Goal: Task Accomplishment & Management: Manage account settings

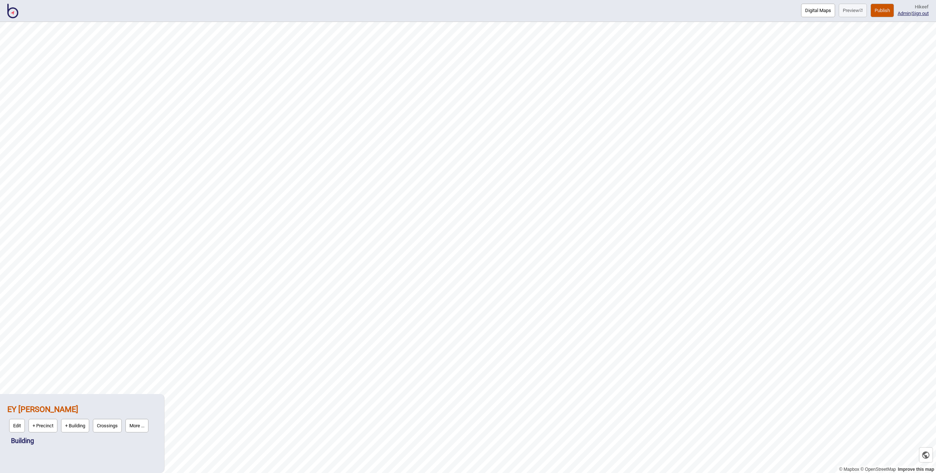
click at [738, 11] on div "Digital Maps Preview Publish Hi keef Admin | Sign out" at bounding box center [468, 11] width 936 height 22
click at [804, 11] on button "Digital Maps" at bounding box center [818, 11] width 34 height 14
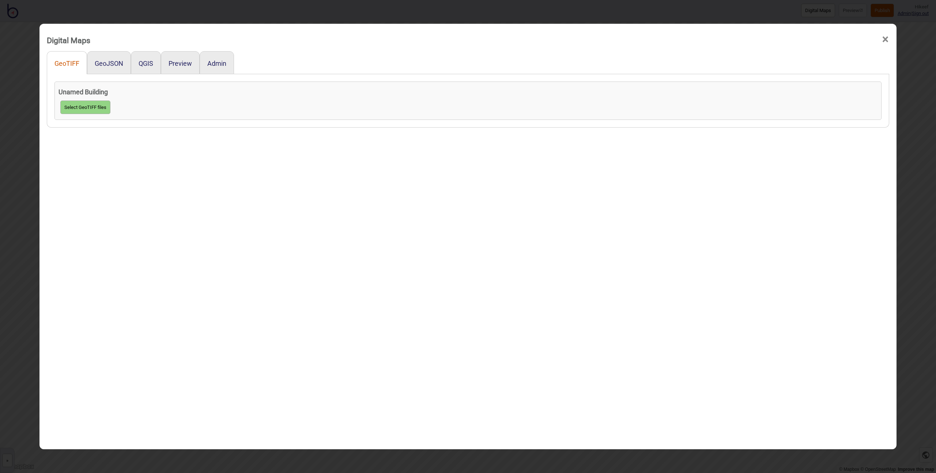
click at [64, 63] on button "GeoTIFF" at bounding box center [66, 64] width 25 height 8
click at [75, 104] on button "Select GeoTIFF files" at bounding box center [85, 108] width 50 height 14
click input "file" at bounding box center [0, 0] width 0 height 0
click at [165, 224] on div "GeoTIFF GeoJSON QGIS Preview Admin Unamed Building 1 floors created temp_geotif…" at bounding box center [468, 264] width 843 height 426
click at [134, 116] on link "temp_geotiff_Wotton&Kearny_Level 9.tif" at bounding box center [117, 118] width 117 height 8
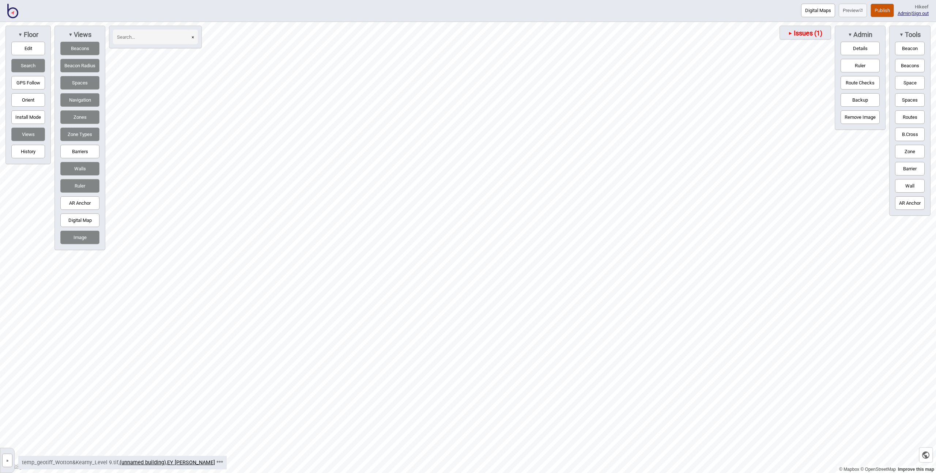
click at [8, 461] on button "»" at bounding box center [7, 461] width 10 height 14
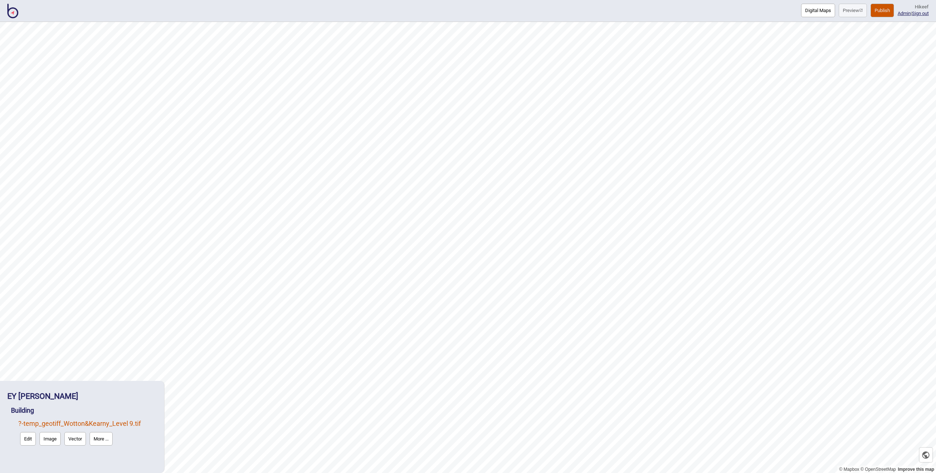
click at [25, 439] on button "Edit" at bounding box center [28, 439] width 16 height 14
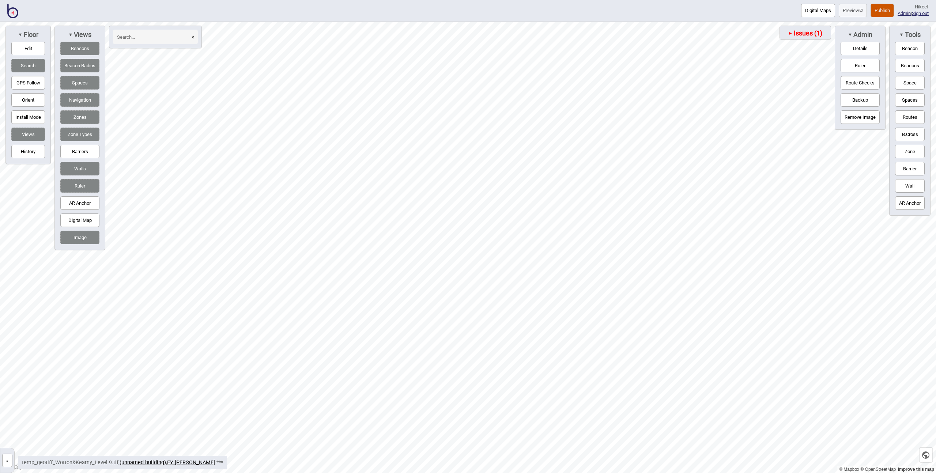
click at [907, 113] on button "Routes" at bounding box center [910, 117] width 30 height 14
click at [534, 323] on div "Map marker" at bounding box center [534, 323] width 6 height 6
click at [899, 115] on button "Routes" at bounding box center [910, 117] width 30 height 14
click at [908, 80] on button "Space" at bounding box center [910, 83] width 30 height 14
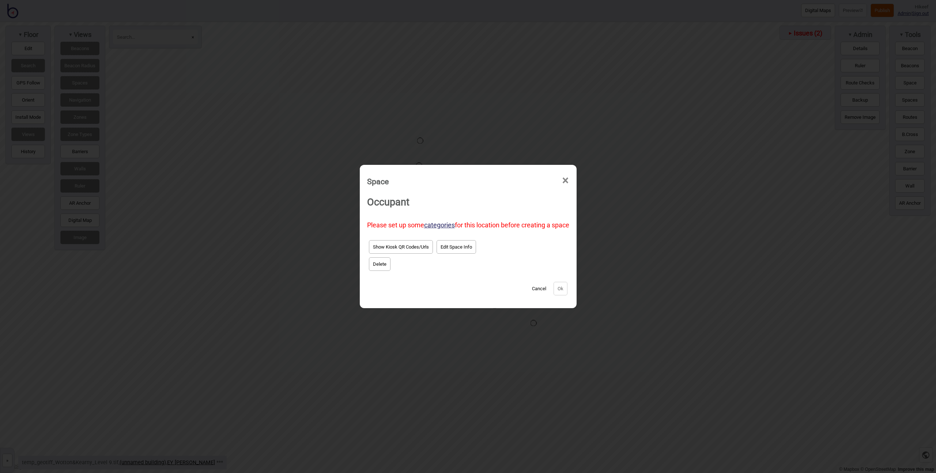
click at [443, 248] on button "Edit Space Info" at bounding box center [456, 247] width 39 height 14
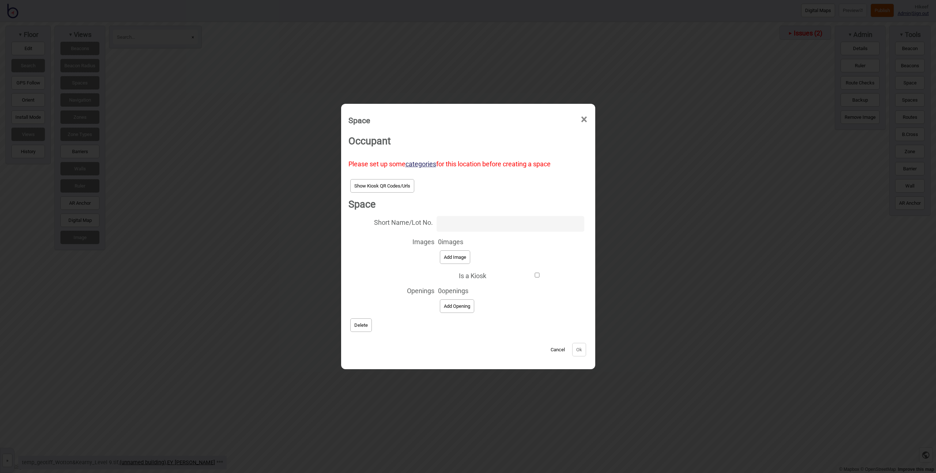
click at [458, 220] on input "Short Name/Lot No." at bounding box center [510, 224] width 147 height 16
type input "bathroom"
drag, startPoint x: 549, startPoint y: 350, endPoint x: 496, endPoint y: 347, distance: 52.7
click at [549, 350] on button "Cancel" at bounding box center [558, 350] width 22 height 14
click at [370, 330] on button "Delete" at bounding box center [361, 326] width 22 height 14
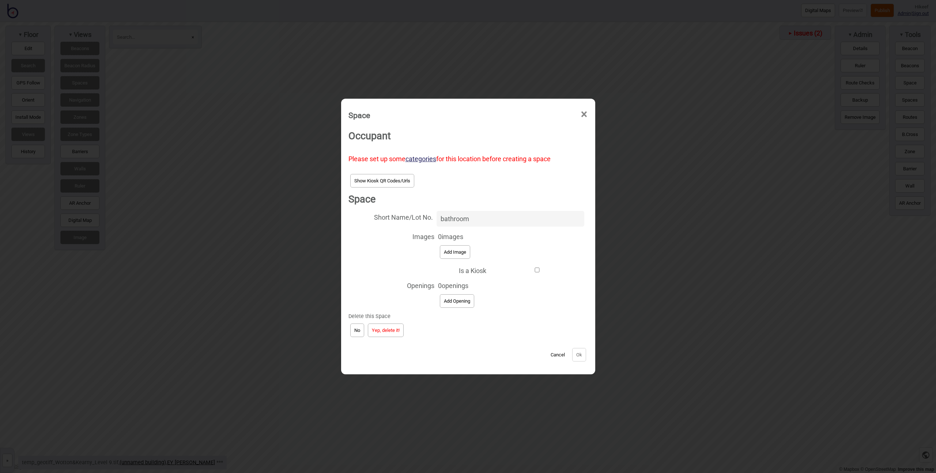
click at [398, 334] on button "Yep, delete it!" at bounding box center [386, 331] width 36 height 14
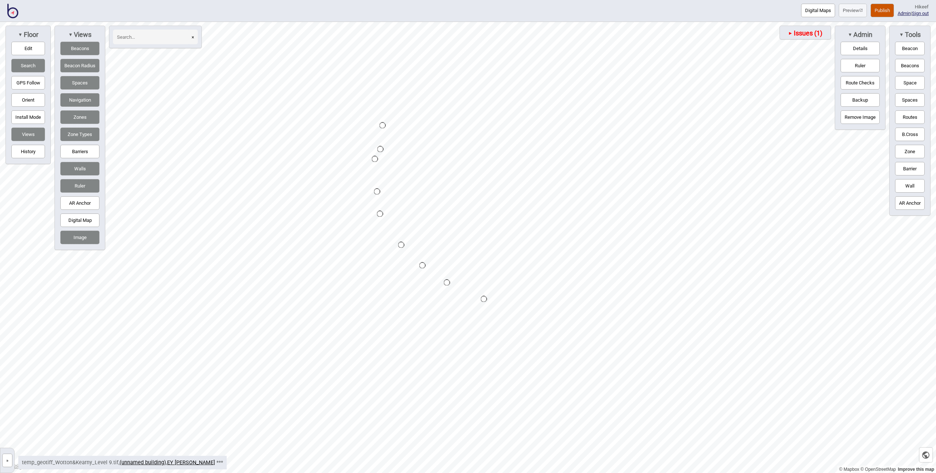
click at [808, 13] on button "Digital Maps" at bounding box center [818, 11] width 34 height 14
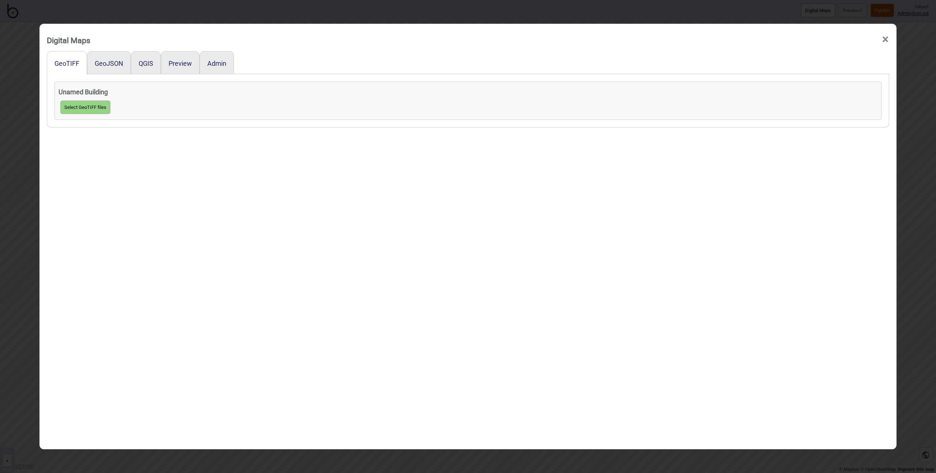
click at [290, 163] on div "GeoTIFF GeoJSON QGIS Preview Admin Unamed Building Select GeoTIFF files" at bounding box center [468, 264] width 843 height 426
click at [122, 163] on div "GeoTIFF GeoJSON QGIS Preview Admin Unamed Building Select GeoTIFF files" at bounding box center [468, 264] width 843 height 426
click at [133, 143] on div "GeoTIFF GeoJSON QGIS Preview Admin Unamed Building Select GeoTIFF files" at bounding box center [468, 264] width 843 height 426
click at [101, 64] on button "GeoJSON" at bounding box center [109, 64] width 29 height 8
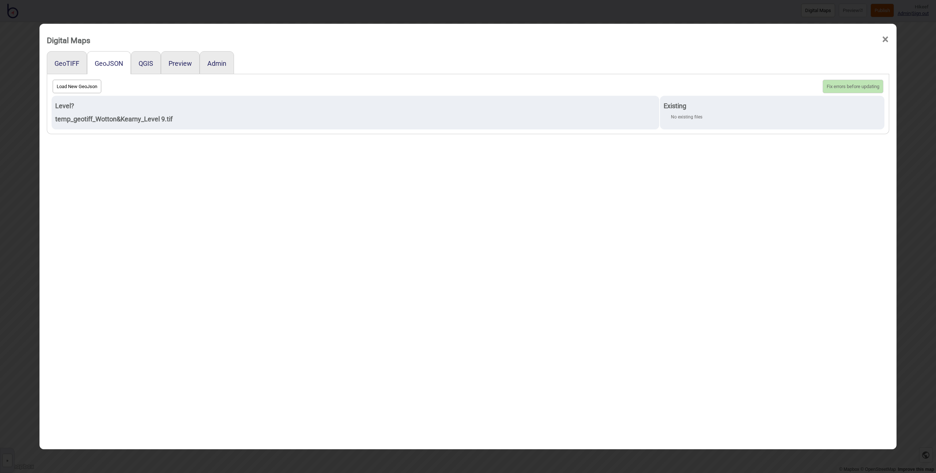
click at [154, 172] on div "GeoTIFF GeoJSON QGIS Preview Admin Load New GeoJson Fix errors before updating …" at bounding box center [468, 264] width 843 height 426
drag, startPoint x: 114, startPoint y: 193, endPoint x: 85, endPoint y: 137, distance: 63.0
click at [114, 192] on div "GeoTIFF GeoJSON QGIS Preview Admin Load New GeoJson Fix errors before updating …" at bounding box center [468, 264] width 843 height 426
click at [146, 62] on button "QGIS" at bounding box center [146, 64] width 15 height 8
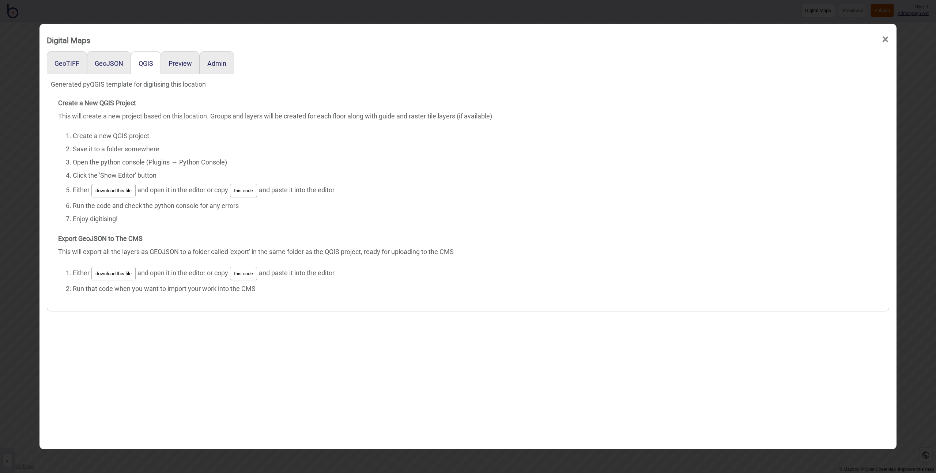
click at [167, 255] on div "Create a New QGIS Project This will create a new project based on this location…" at bounding box center [468, 196] width 820 height 199
click at [183, 230] on div "Create a New QGIS Project This will create a new project based on this location…" at bounding box center [468, 196] width 820 height 199
click at [166, 180] on li "Click the 'Show Editor' button" at bounding box center [475, 175] width 805 height 13
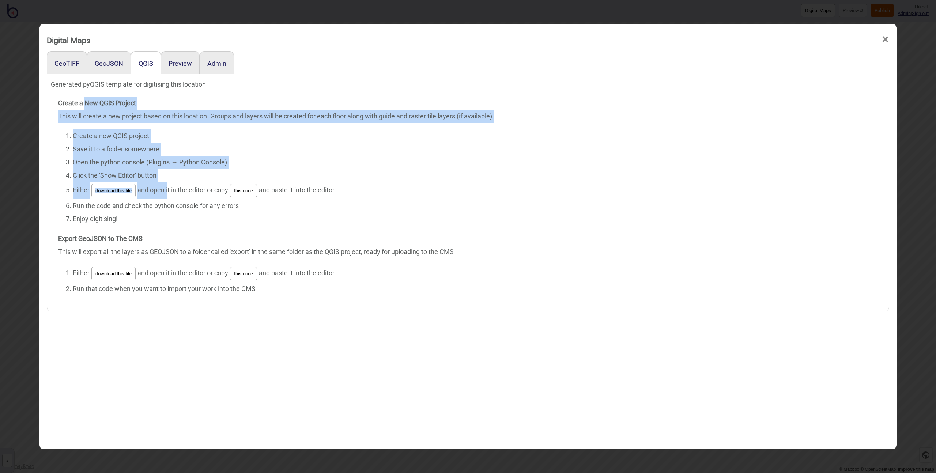
drag, startPoint x: 82, startPoint y: 102, endPoint x: 174, endPoint y: 204, distance: 137.3
click at [171, 202] on div "Create a New QGIS Project This will create a new project based on this location…" at bounding box center [468, 196] width 820 height 199
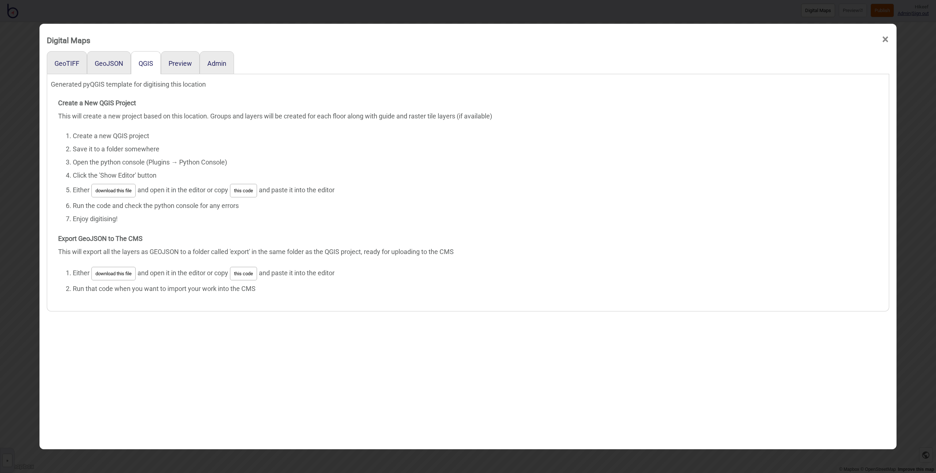
click at [183, 223] on li "Enjoy digitising!" at bounding box center [475, 218] width 805 height 13
click at [181, 226] on div "Create a New QGIS Project This will create a new project based on this location…" at bounding box center [468, 196] width 820 height 199
drag, startPoint x: 180, startPoint y: 171, endPoint x: 127, endPoint y: 191, distance: 55.9
click at [179, 171] on li "Click the 'Show Editor' button" at bounding box center [475, 175] width 805 height 13
drag, startPoint x: 93, startPoint y: 141, endPoint x: 104, endPoint y: 175, distance: 35.5
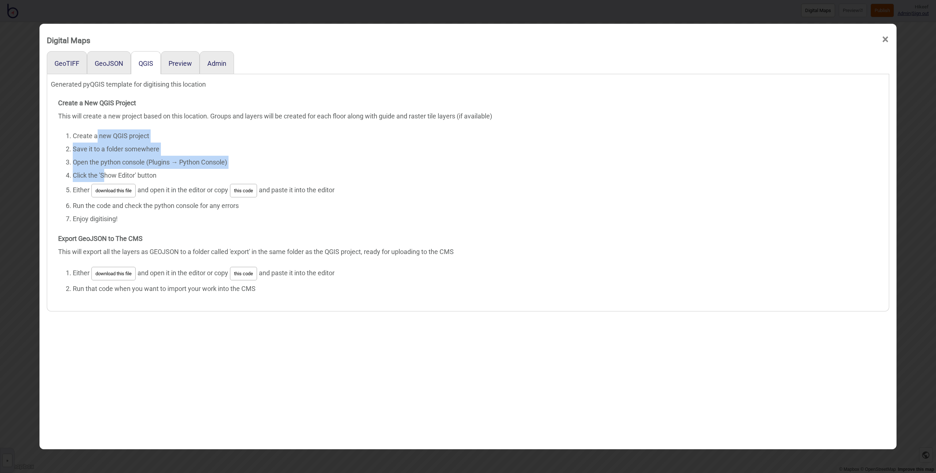
click at [104, 174] on ol "Create a new QGIS project Save it to a folder somewhere Open the python console…" at bounding box center [468, 177] width 820 height 96
click at [96, 159] on li "Open the python console (Plugins → Python Console)" at bounding box center [475, 162] width 805 height 13
click at [104, 156] on li "Open the python console (Plugins → Python Console)" at bounding box center [475, 162] width 805 height 13
click at [107, 160] on li "Open the python console (Plugins → Python Console)" at bounding box center [475, 162] width 805 height 13
click at [73, 210] on li "Run the code and check the python console for any errors" at bounding box center [475, 205] width 805 height 13
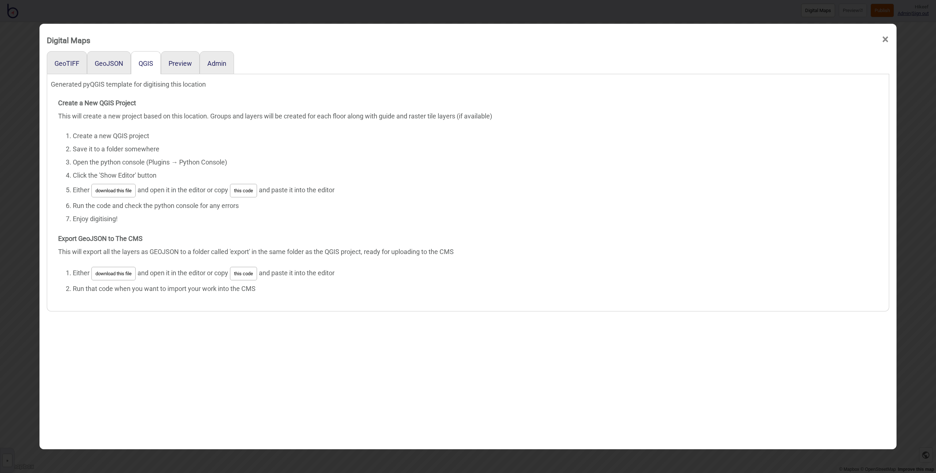
click at [245, 162] on li "Open the python console (Plugins → Python Console)" at bounding box center [475, 162] width 805 height 13
click at [241, 193] on button "this code" at bounding box center [243, 191] width 27 height 14
click at [222, 140] on li "Create a new QGIS project" at bounding box center [475, 135] width 805 height 13
click at [366, 151] on li "Save it to a folder somewhere" at bounding box center [475, 149] width 805 height 13
drag, startPoint x: 116, startPoint y: 253, endPoint x: 200, endPoint y: 250, distance: 84.2
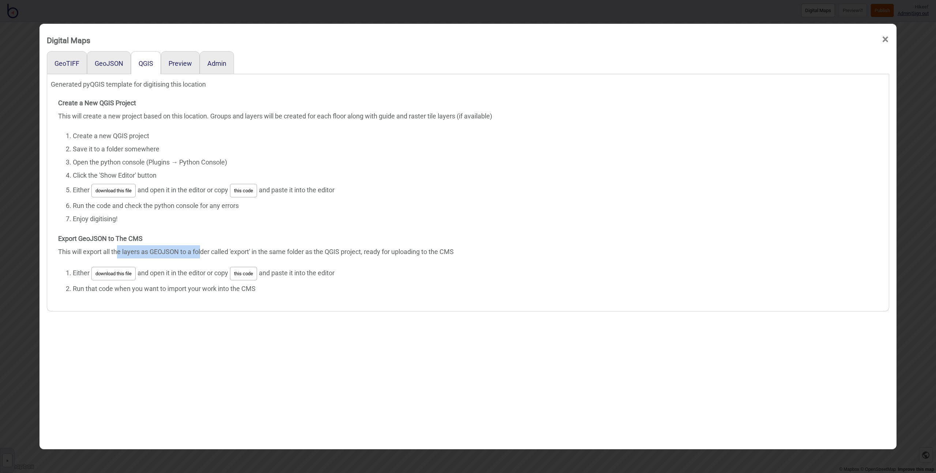
click at [200, 250] on div "Create a New QGIS Project This will create a new project based on this location…" at bounding box center [468, 196] width 820 height 199
click at [195, 266] on li "Either download this file and open it in the editor or copy this code and paste…" at bounding box center [475, 273] width 805 height 17
click at [163, 197] on li "Either download this file and open it in the editor or copy this code and paste…" at bounding box center [475, 190] width 805 height 17
click at [151, 125] on div "Create a New QGIS Project This will create a new project based on this location…" at bounding box center [468, 196] width 820 height 199
click at [153, 136] on li "Create a new QGIS project" at bounding box center [475, 135] width 805 height 13
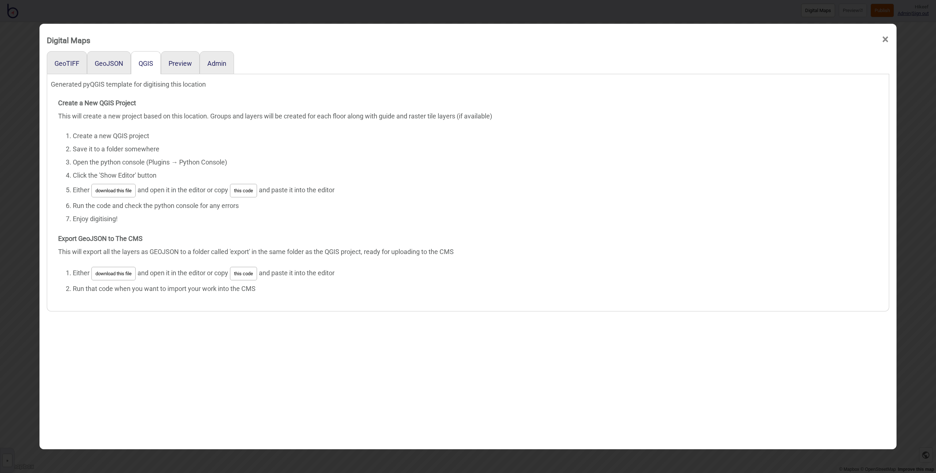
drag, startPoint x: 63, startPoint y: 368, endPoint x: 25, endPoint y: 371, distance: 38.1
click at [61, 369] on div "GeoTIFF GeoJSON QGIS Preview Admin Generated pyQGIS template for digitising thi…" at bounding box center [468, 264] width 843 height 426
click at [24, 371] on div "Digital Maps × GeoTIFF GeoJSON QGIS Preview Admin Generated pyQGIS template for…" at bounding box center [468, 236] width 936 height 473
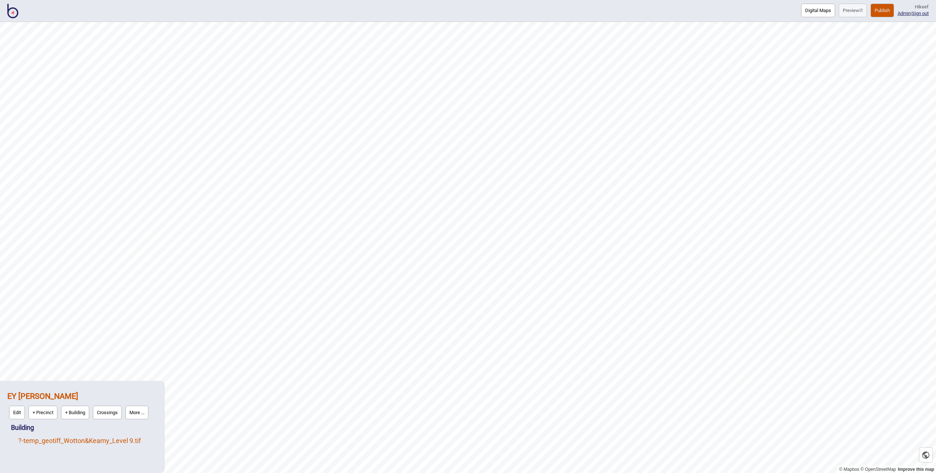
click at [77, 437] on link "? - temp_geotiff_Wotton&Kearny_Level 9.tif" at bounding box center [79, 441] width 123 height 8
click at [109, 440] on button "More ..." at bounding box center [101, 439] width 23 height 14
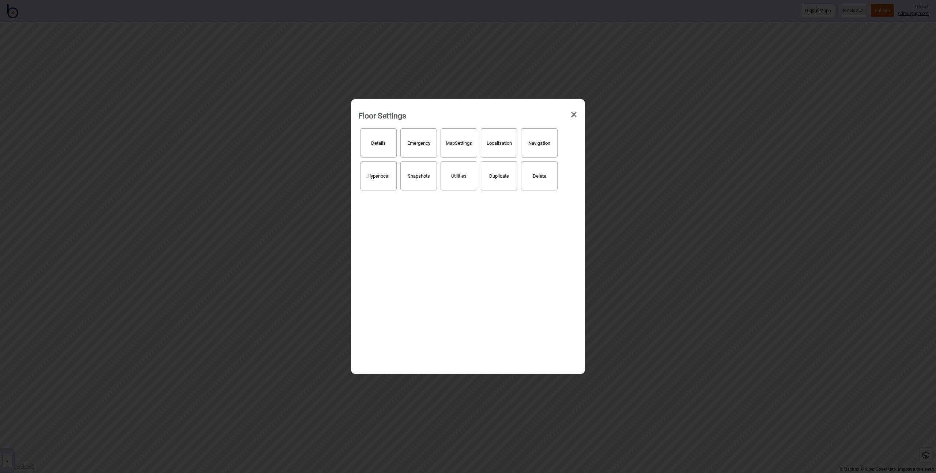
click at [262, 238] on div "Floor Settings × Details Emergency Map Settings Localisation Navigation Hyperlo…" at bounding box center [468, 236] width 936 height 473
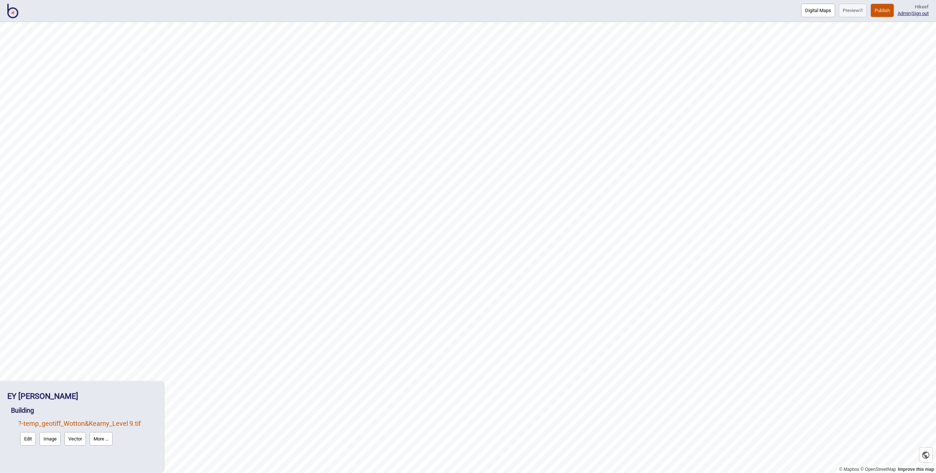
click at [104, 426] on link "? - temp_geotiff_Wotton&Kearny_Level 9.tif" at bounding box center [79, 424] width 123 height 8
click at [98, 439] on button "More ..." at bounding box center [101, 439] width 23 height 14
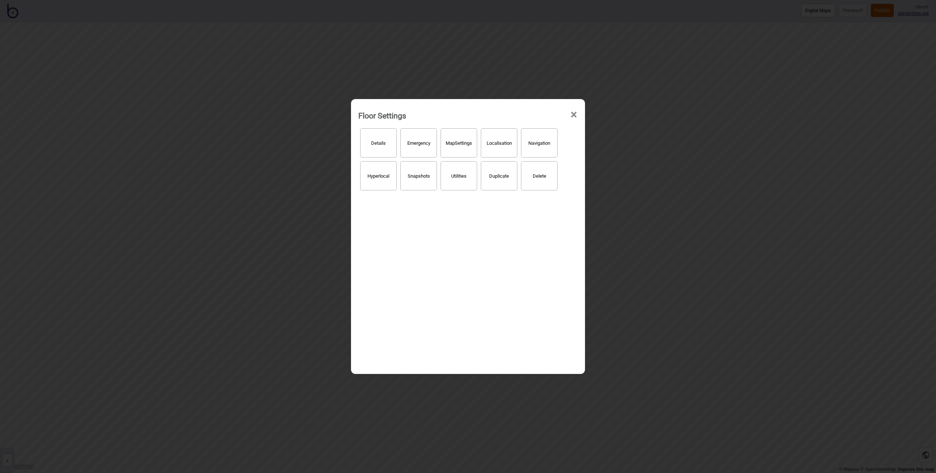
click at [420, 272] on div "Details Emergency Map Settings Localisation Navigation Hyperlocal Snapshots Uti…" at bounding box center [467, 245] width 219 height 237
click at [533, 176] on button "Delete" at bounding box center [539, 175] width 37 height 29
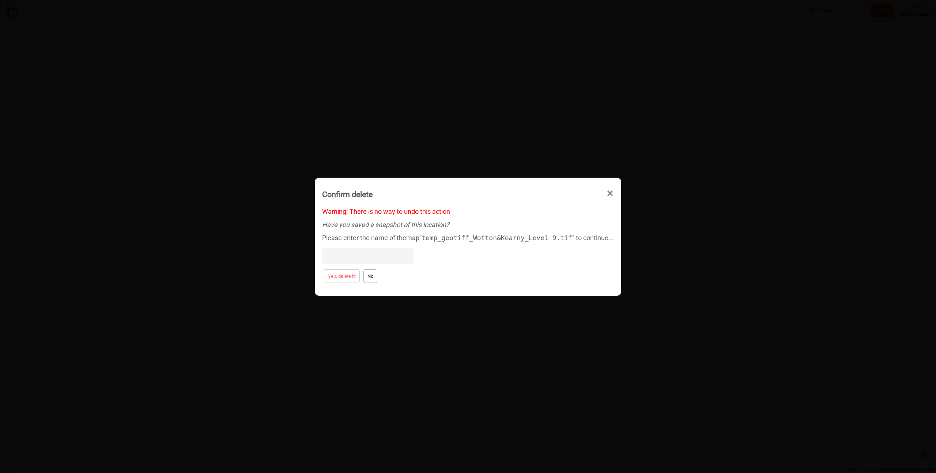
click at [379, 243] on div "Please enter the name of the map " temp_geotiff_Wotton&Kearny_Level 9.tif " to …" at bounding box center [468, 250] width 292 height 36
drag, startPoint x: 424, startPoint y: 241, endPoint x: 573, endPoint y: 243, distance: 148.9
click at [573, 243] on div "Please enter the name of the map " temp_geotiff_Wotton&Kearny_Level 9.tif " to …" at bounding box center [468, 250] width 292 height 36
copy code "temp_geotiff_Wotton&Kearny_Level 9.tif"
click at [338, 258] on input at bounding box center [367, 256] width 91 height 16
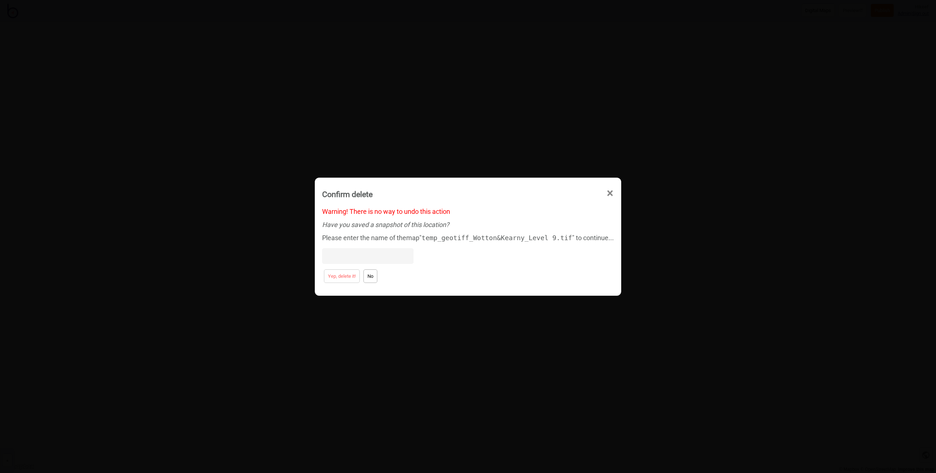
paste input "temp_geotiff_Wotton&Kearny_Level 9.tif"
type input "temp_geotiff_Wotton&Kearny_Level 9.tif"
click at [335, 274] on button "Yep, delete it!" at bounding box center [342, 277] width 36 height 14
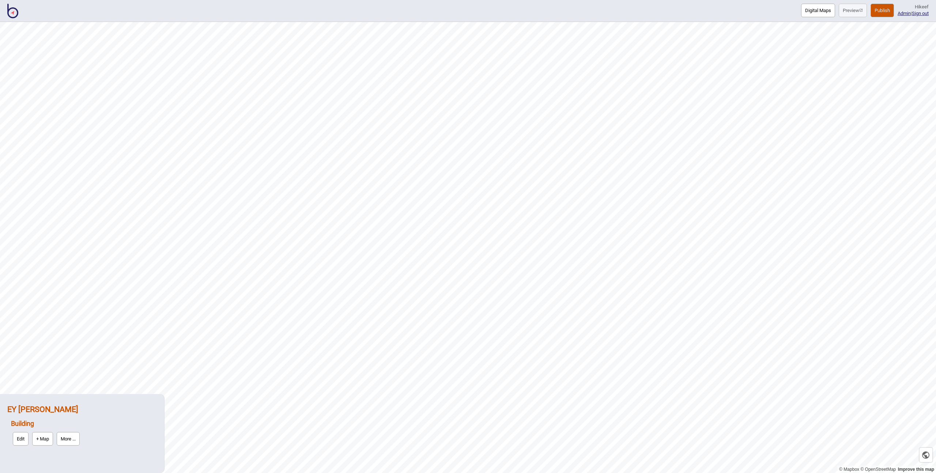
click at [41, 409] on strong "EY Sydney BindiWeb" at bounding box center [42, 409] width 71 height 9
click at [20, 425] on button "Edit" at bounding box center [17, 426] width 16 height 14
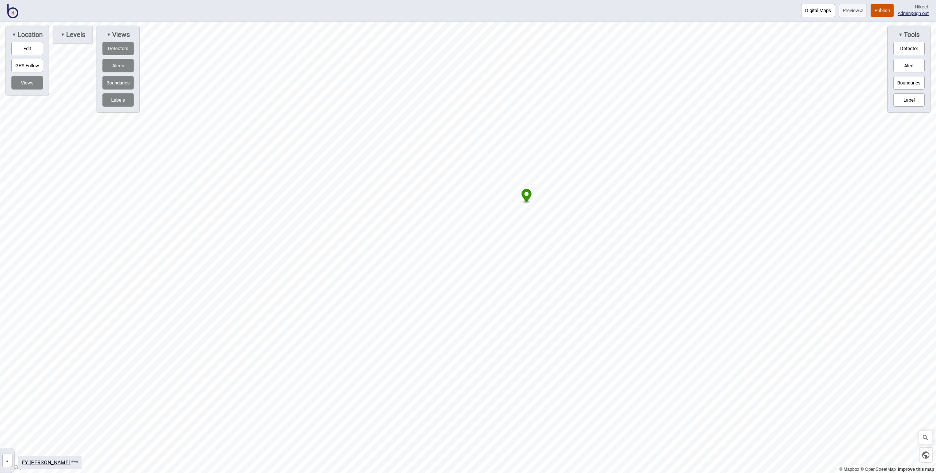
click at [528, 197] on icon "Map marker" at bounding box center [527, 195] width 10 height 13
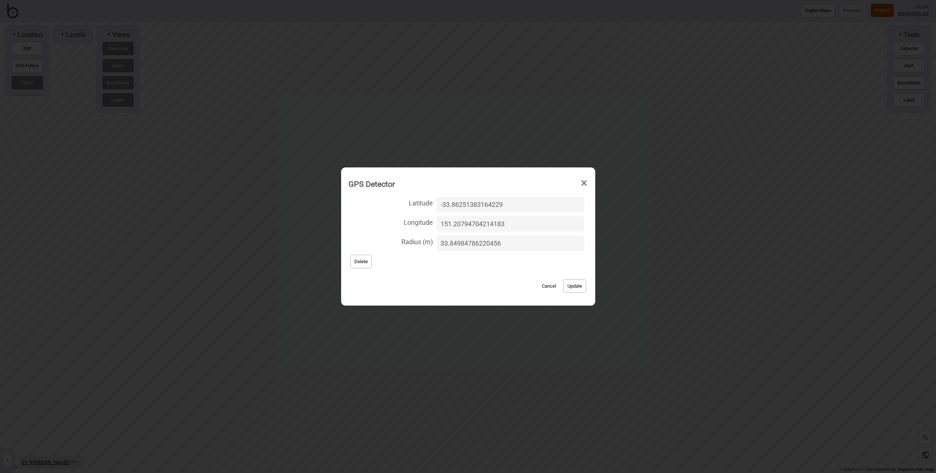
click at [360, 266] on button "Delete" at bounding box center [361, 262] width 22 height 14
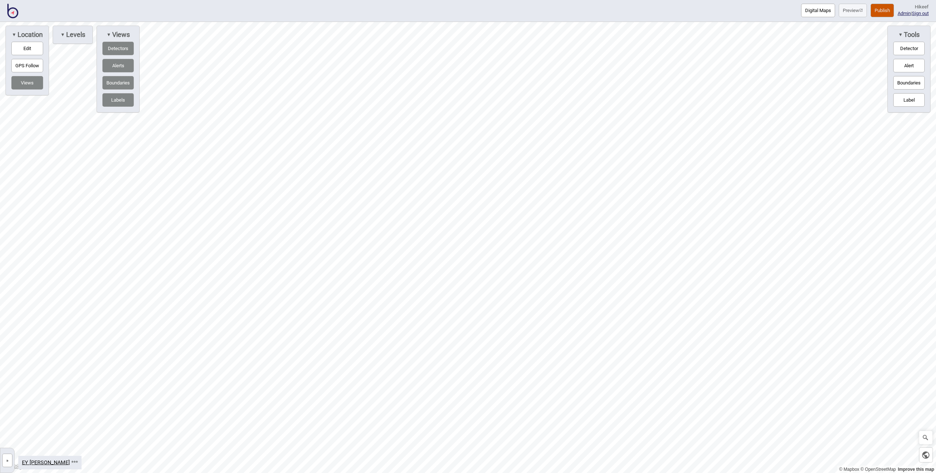
click at [4, 460] on button "»" at bounding box center [7, 461] width 10 height 14
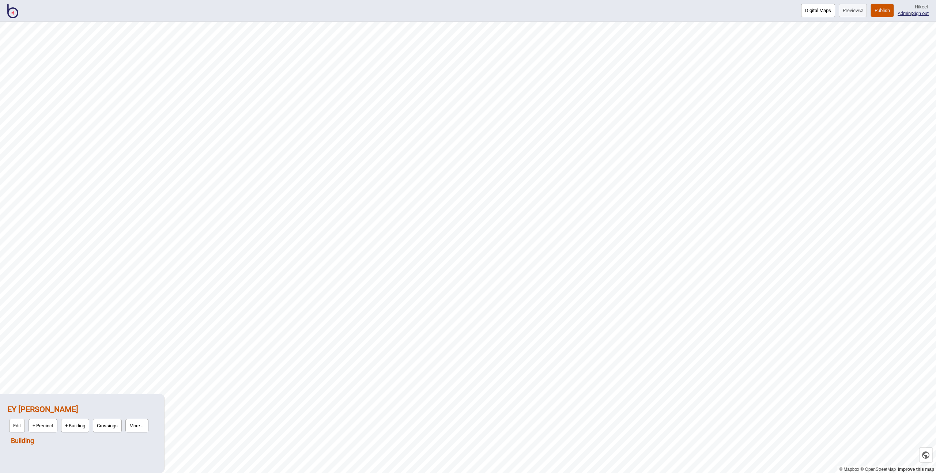
click at [18, 439] on link "Building" at bounding box center [22, 441] width 23 height 8
click at [70, 440] on button "More ..." at bounding box center [68, 439] width 23 height 14
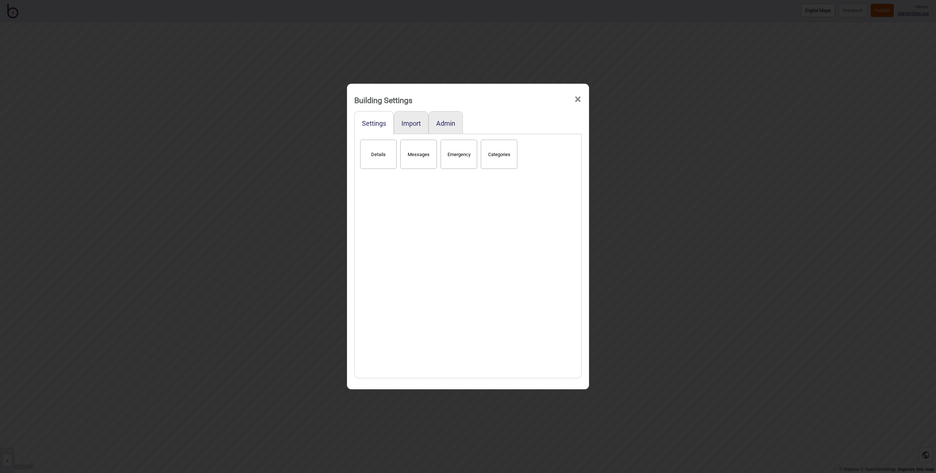
drag, startPoint x: 371, startPoint y: 160, endPoint x: 434, endPoint y: 189, distance: 70.0
click at [434, 191] on div "Details Messages Emergency Categories" at bounding box center [467, 256] width 219 height 237
click at [443, 123] on button "Admin" at bounding box center [445, 124] width 19 height 8
click at [414, 160] on button "Delete" at bounding box center [418, 154] width 37 height 29
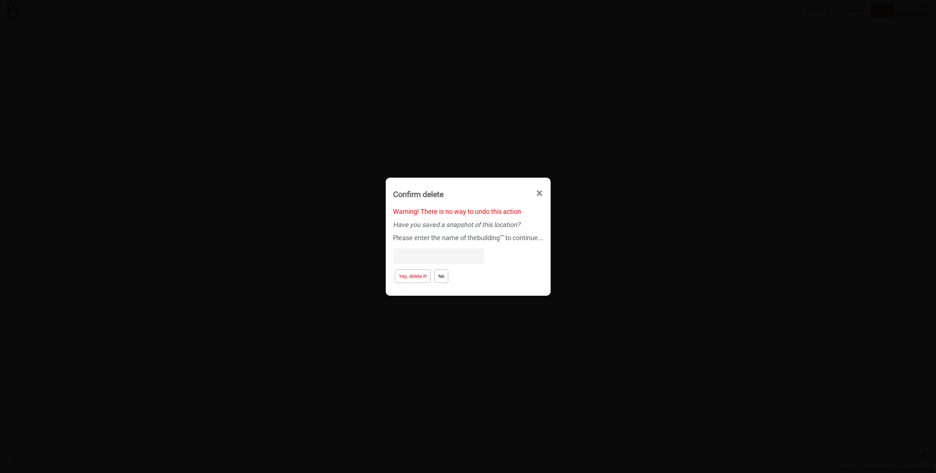
click at [401, 277] on button "Yep, delete it!" at bounding box center [413, 277] width 36 height 14
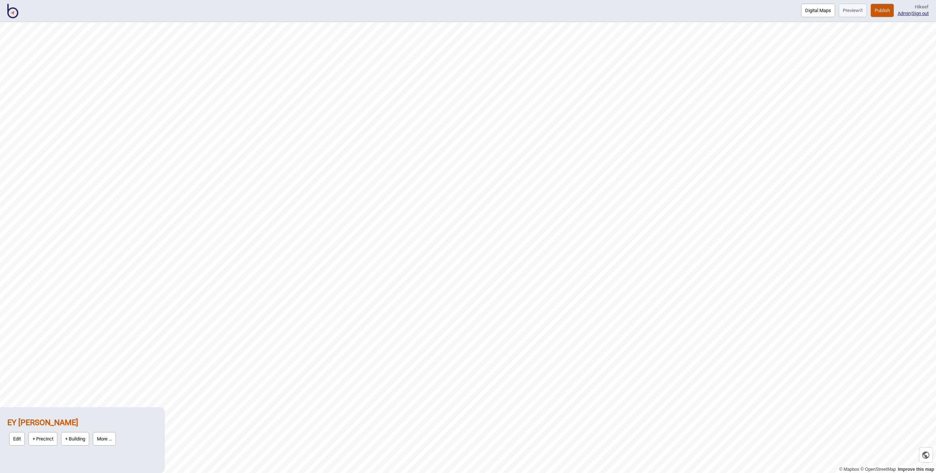
click at [801, 6] on button "Digital Maps" at bounding box center [818, 11] width 34 height 14
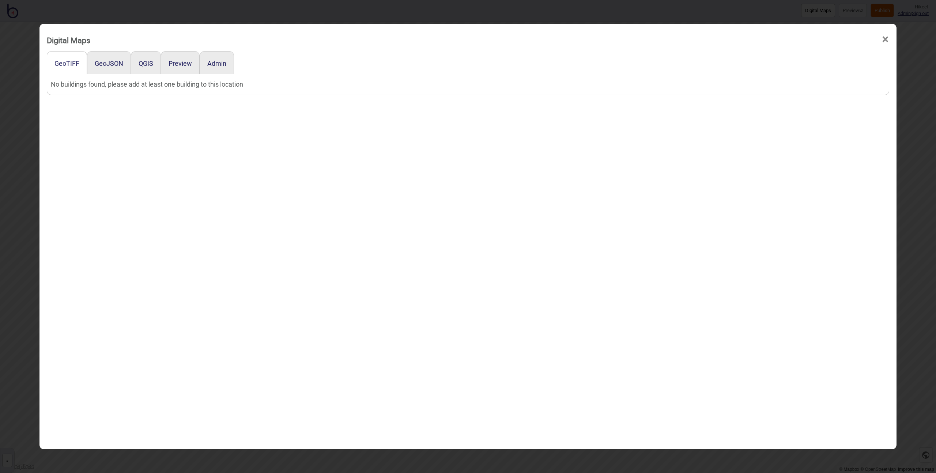
click at [39, 121] on div "Digital Maps × GeoTIFF GeoJSON QGIS Preview Admin No buildings found, please ad…" at bounding box center [467, 237] width 857 height 426
click at [20, 358] on div "Digital Maps × GeoTIFF GeoJSON QGIS Preview Admin No buildings found, please ad…" at bounding box center [468, 236] width 936 height 473
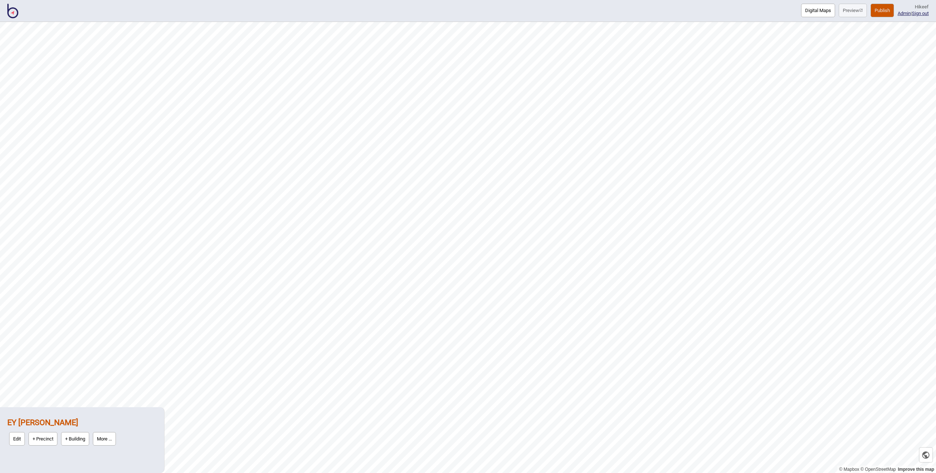
click at [816, 11] on button "Digital Maps" at bounding box center [818, 11] width 34 height 14
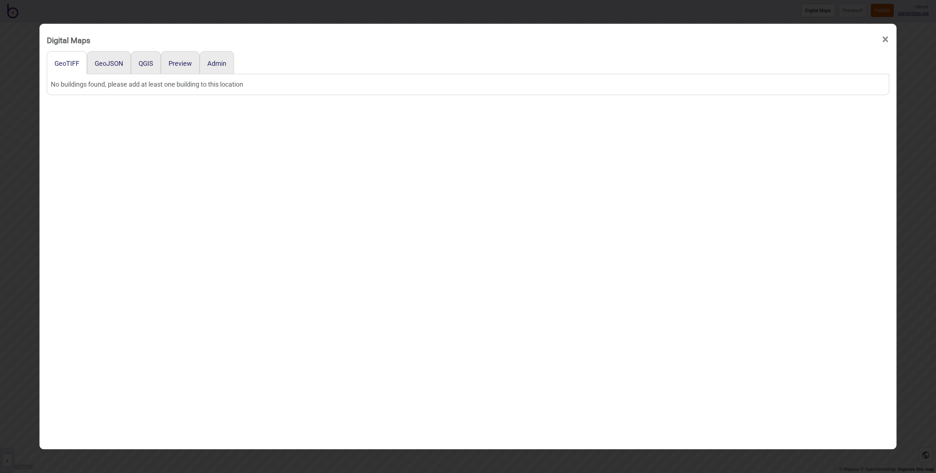
click at [1, 179] on div "Digital Maps × GeoTIFF GeoJSON QGIS Preview Admin No buildings found, please ad…" at bounding box center [468, 236] width 936 height 473
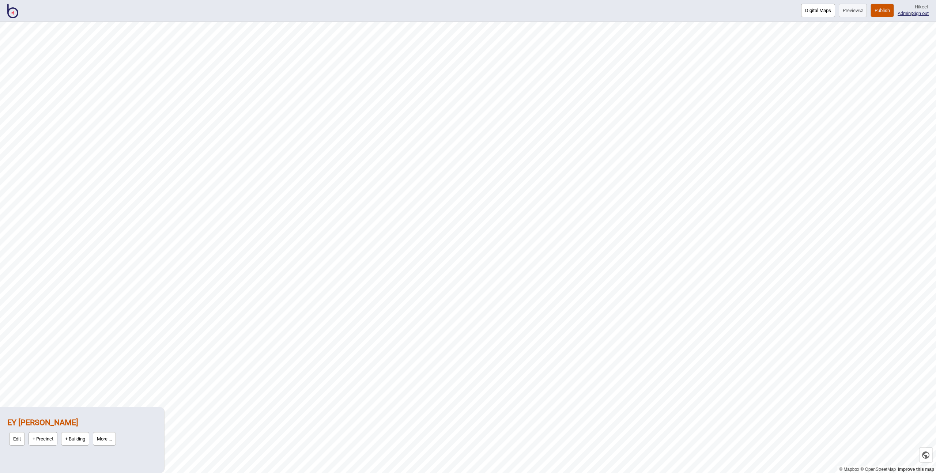
click at [67, 437] on button "+ Building" at bounding box center [75, 439] width 28 height 14
click at [82, 428] on button "+ Building" at bounding box center [75, 426] width 28 height 14
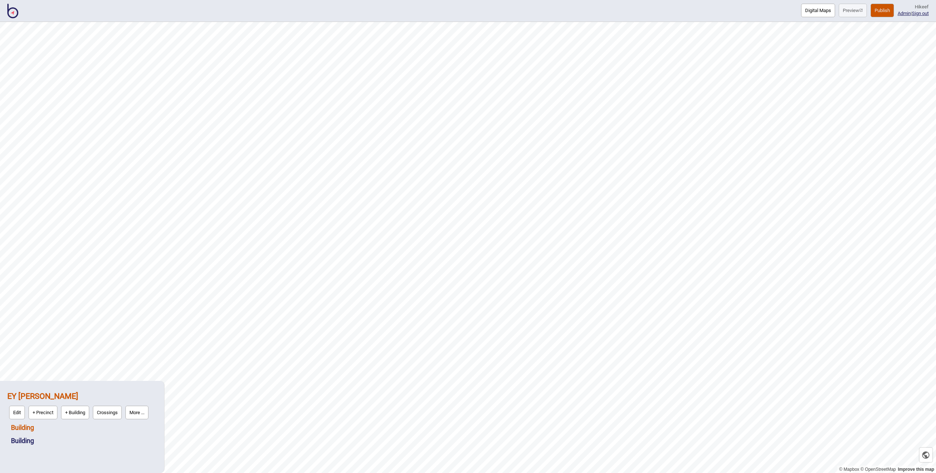
click at [26, 426] on link "Building" at bounding box center [22, 428] width 23 height 8
click at [24, 425] on button "Edit" at bounding box center [21, 426] width 16 height 14
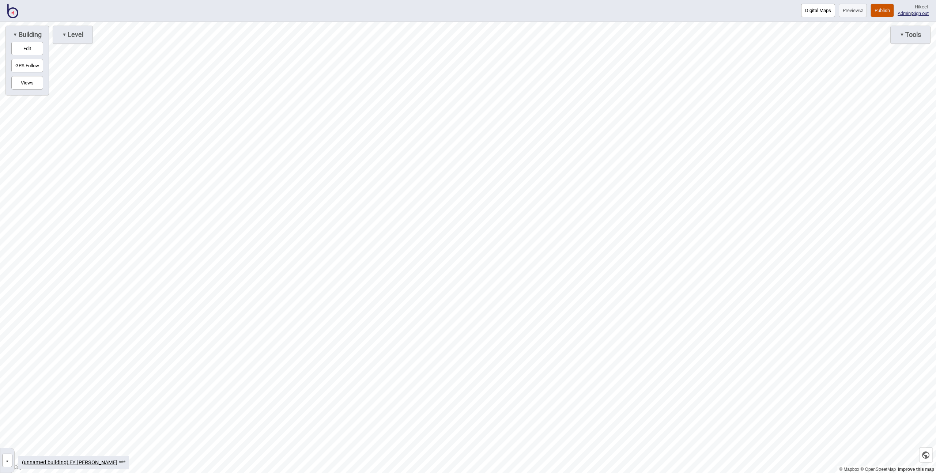
click at [16, 47] on button "Edit" at bounding box center [27, 49] width 32 height 14
click at [8, 459] on button "»" at bounding box center [7, 461] width 10 height 14
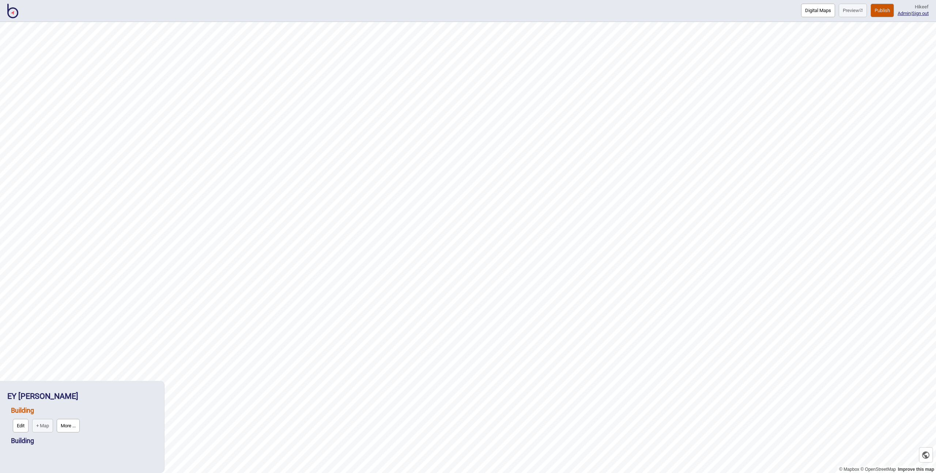
click at [68, 423] on button "More ..." at bounding box center [68, 426] width 23 height 14
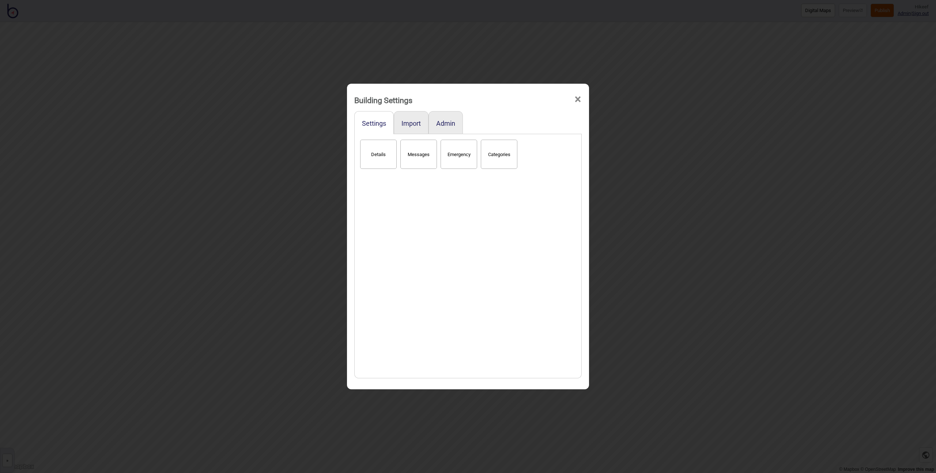
click at [389, 155] on button "Details" at bounding box center [378, 154] width 37 height 29
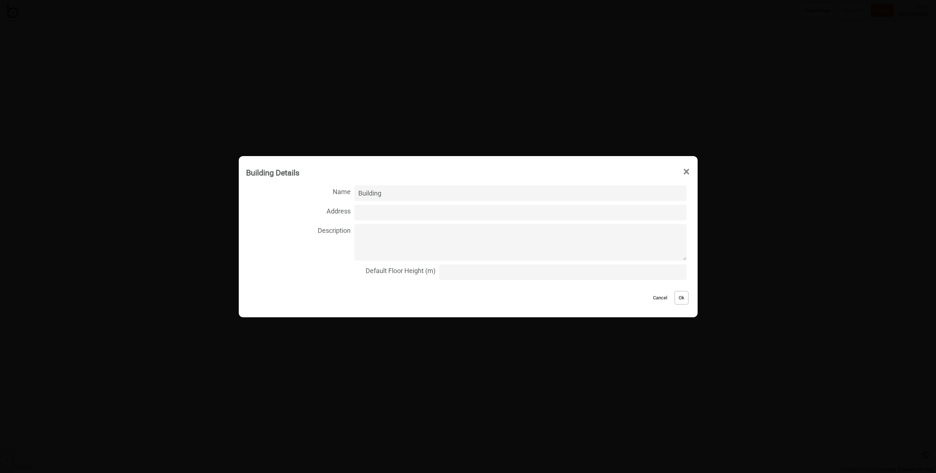
type input "Building 1"
click button "Ok" at bounding box center [682, 298] width 14 height 14
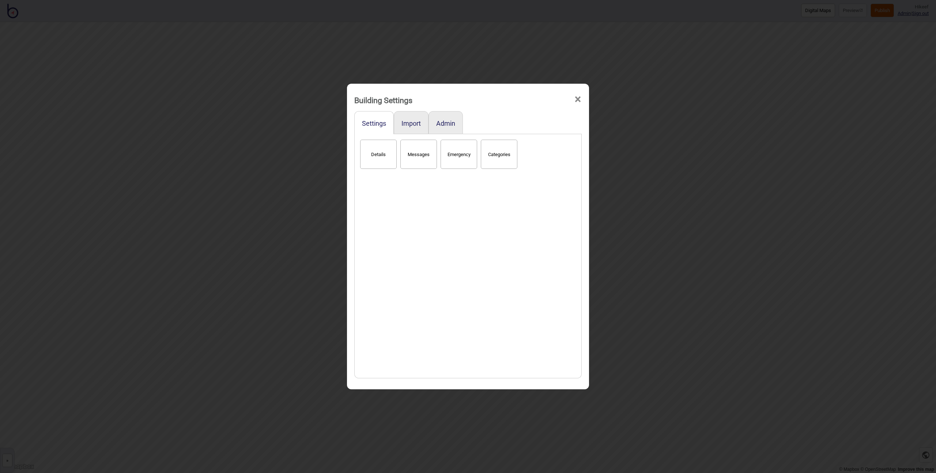
click at [230, 332] on div "Building Settings × Settings Import Admin Details Messages Emergency Categories" at bounding box center [468, 236] width 936 height 473
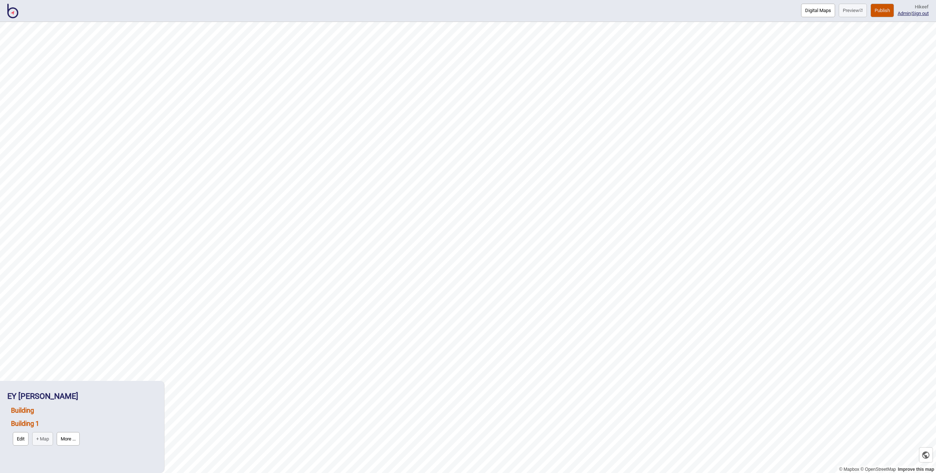
click at [27, 412] on link "Building" at bounding box center [22, 411] width 23 height 8
click at [72, 429] on button "More ..." at bounding box center [68, 426] width 23 height 14
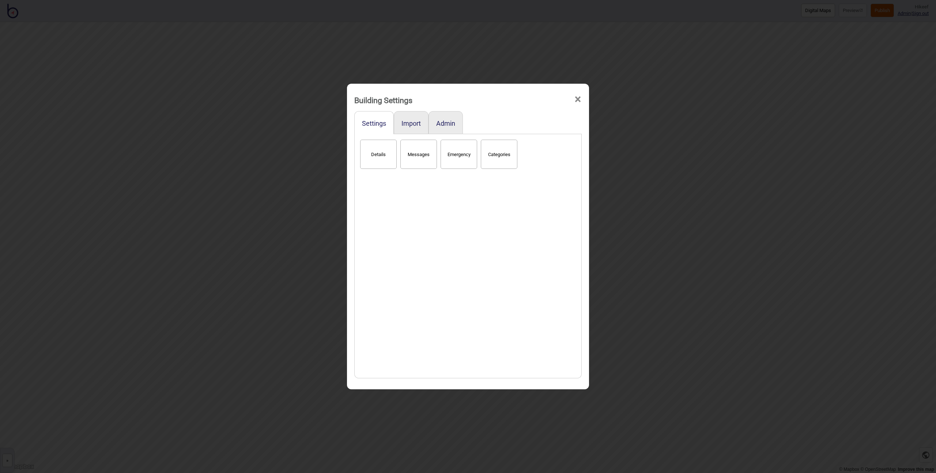
click at [367, 150] on button "Details" at bounding box center [378, 154] width 37 height 29
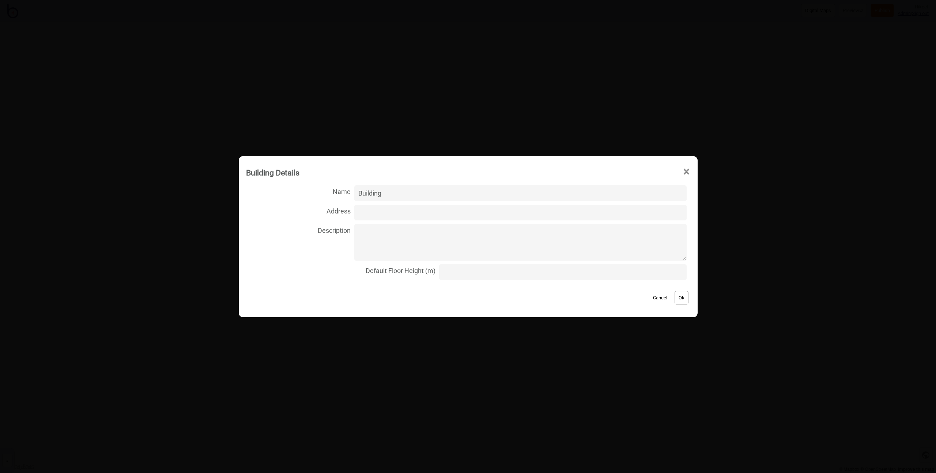
type input "Building 2"
click button "Ok" at bounding box center [682, 298] width 14 height 14
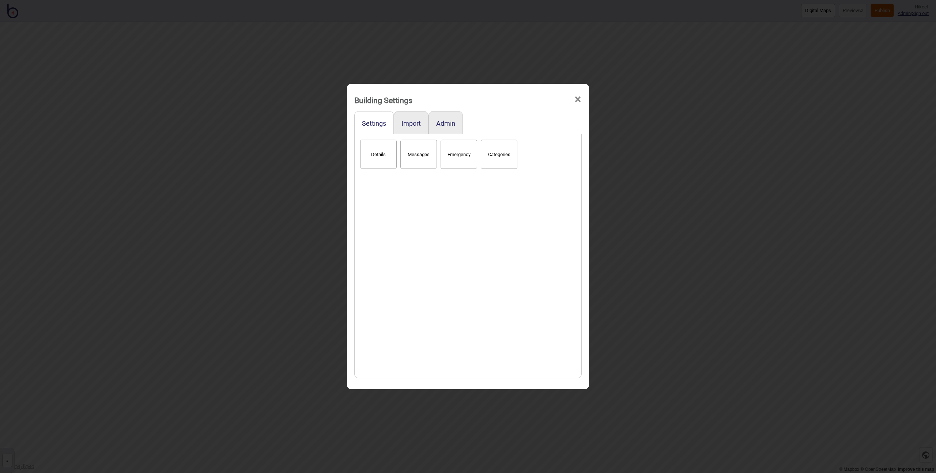
click at [221, 289] on div "Building Settings × Settings Import Admin Details Messages Emergency Categories" at bounding box center [468, 236] width 936 height 473
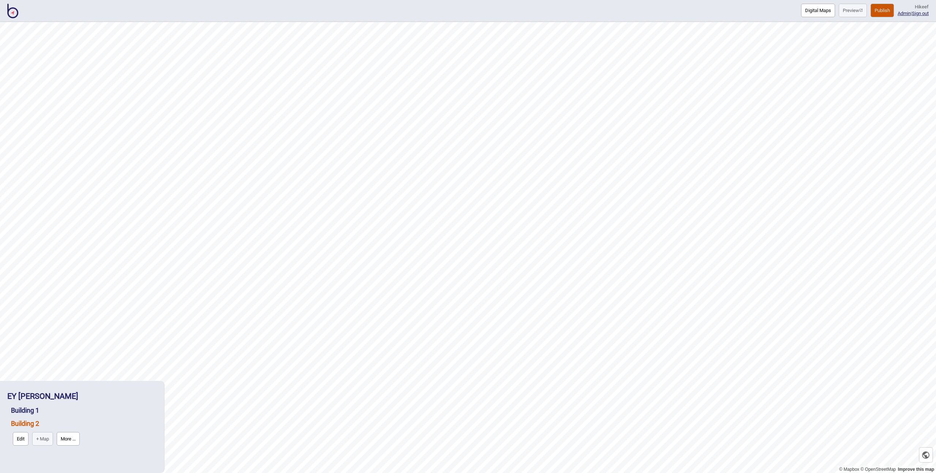
click at [806, 4] on button "Digital Maps" at bounding box center [818, 11] width 34 height 14
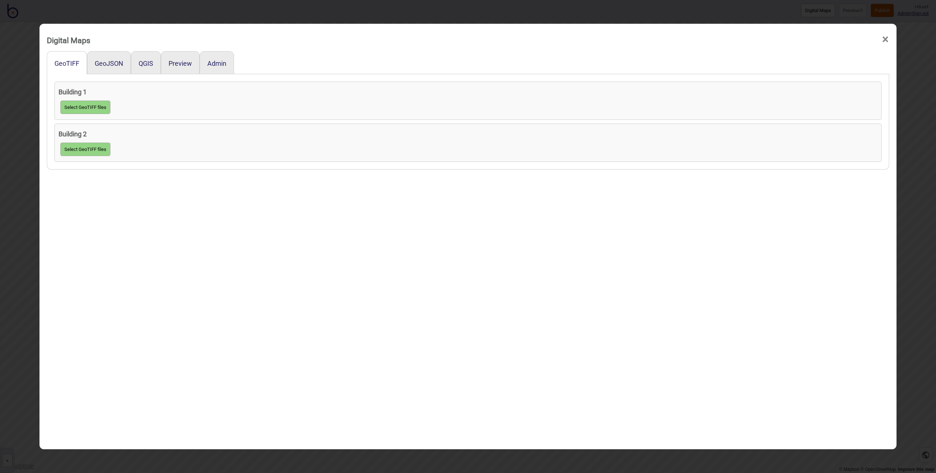
click at [99, 279] on div "GeoTIFF GeoJSON QGIS Preview Admin Building 1 Select GeoTIFF files Building 2 S…" at bounding box center [468, 264] width 843 height 426
click at [74, 108] on button "Select GeoTIFF files" at bounding box center [85, 108] width 50 height 14
click input "file" at bounding box center [0, 0] width 0 height 0
click at [83, 182] on button "Select GeoTIFF files" at bounding box center [85, 176] width 50 height 14
click input "file" at bounding box center [0, 0] width 0 height 0
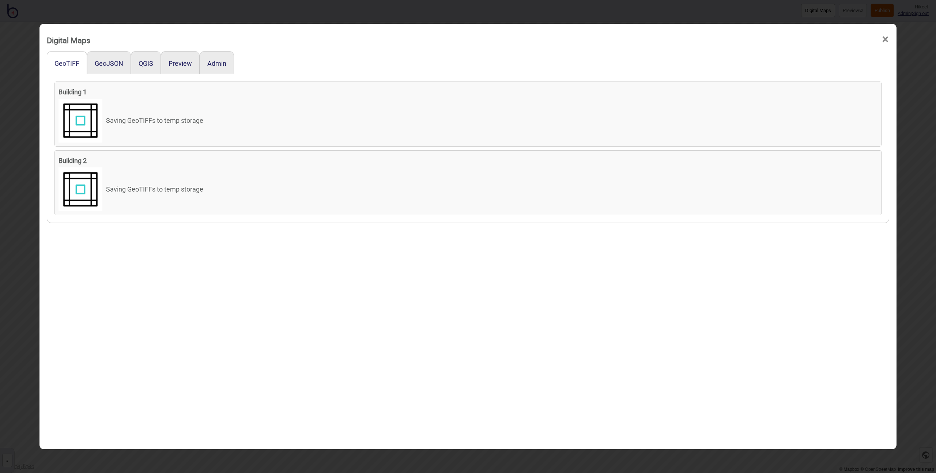
click at [220, 314] on div "GeoTIFF GeoJSON QGIS Preview Admin Building 1 Saving GeoTIFFs to temp storage B…" at bounding box center [468, 264] width 843 height 426
click at [16, 268] on div "Digital Maps × GeoTIFF GeoJSON QGIS Preview Admin Building 1 Saving GeoTIFFs to…" at bounding box center [468, 236] width 936 height 473
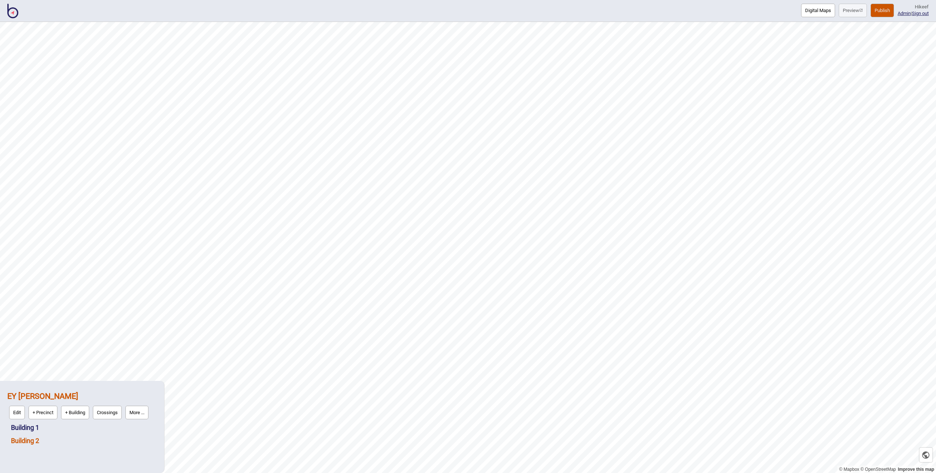
click at [33, 441] on link "Building 2" at bounding box center [25, 441] width 28 height 8
click at [63, 438] on button "More ..." at bounding box center [68, 439] width 23 height 14
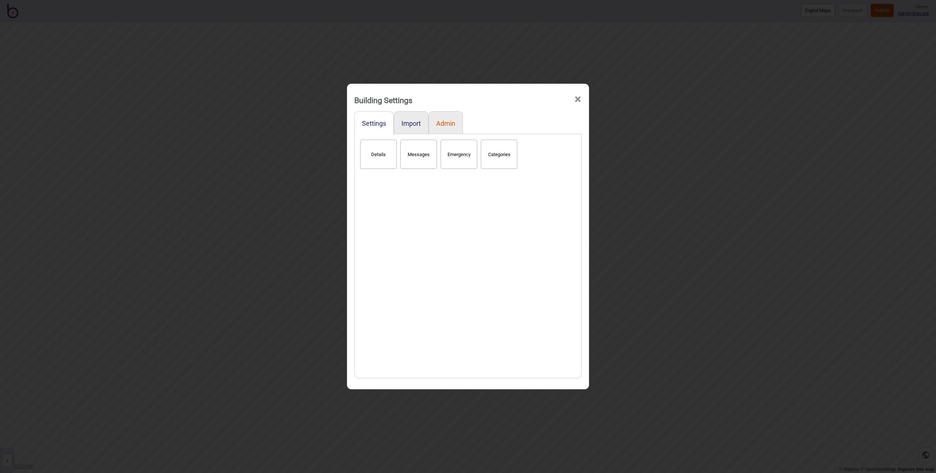
click at [448, 124] on button "Admin" at bounding box center [445, 124] width 19 height 8
click at [411, 153] on button "Delete" at bounding box center [418, 154] width 37 height 29
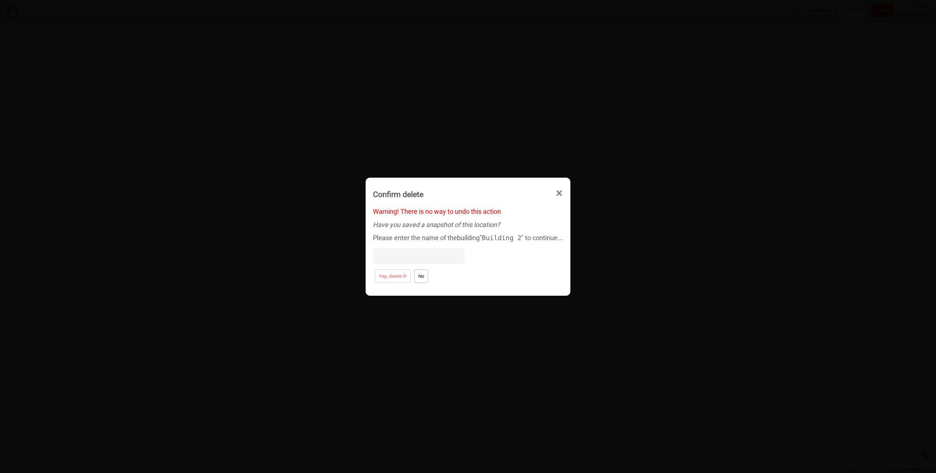
click at [408, 256] on input at bounding box center [418, 256] width 91 height 16
type input "Building 2"
click at [390, 277] on button "Yep, delete it!" at bounding box center [393, 277] width 36 height 14
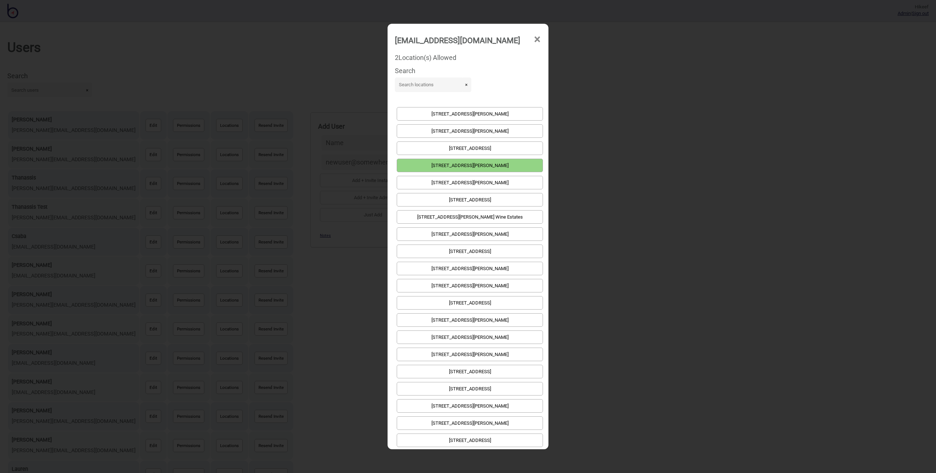
scroll to position [71, 0]
click at [284, 263] on div "fetalinoshanna@gmail.com × 2 Location(s) Allowed Search × 1 Bligh St - Clayton …" at bounding box center [468, 236] width 936 height 473
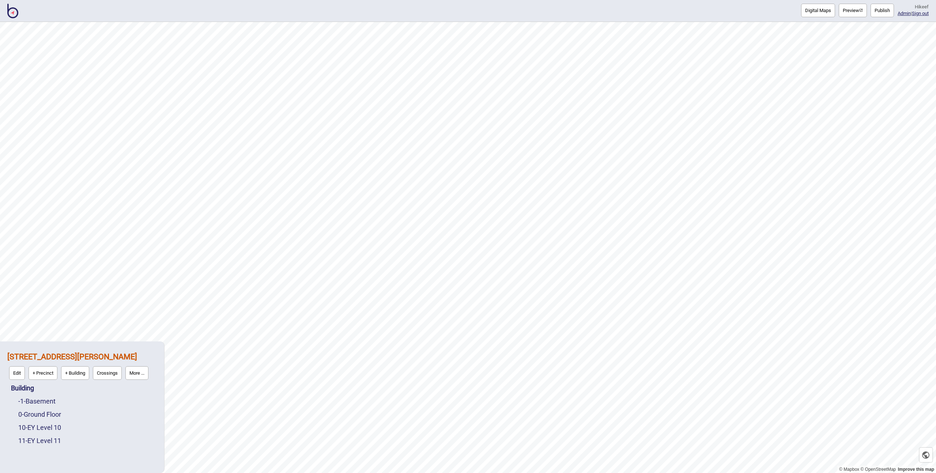
click at [17, 410] on div "-1 - Basement 0 - Ground Floor 10 - EY Level 10 11 - EY Level 11" at bounding box center [86, 421] width 142 height 53
click at [35, 417] on link "0 - Ground Floor" at bounding box center [39, 415] width 43 height 8
click at [31, 408] on button "Edit" at bounding box center [28, 413] width 16 height 14
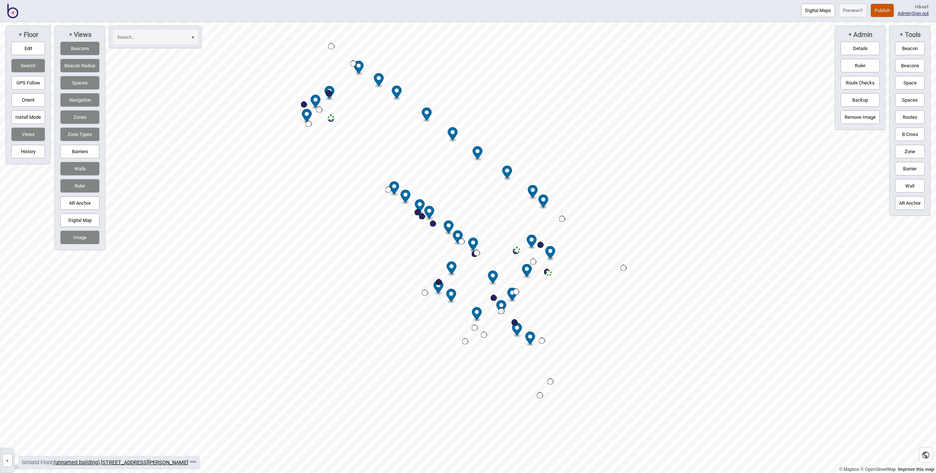
click at [8, 463] on button "»" at bounding box center [7, 461] width 10 height 14
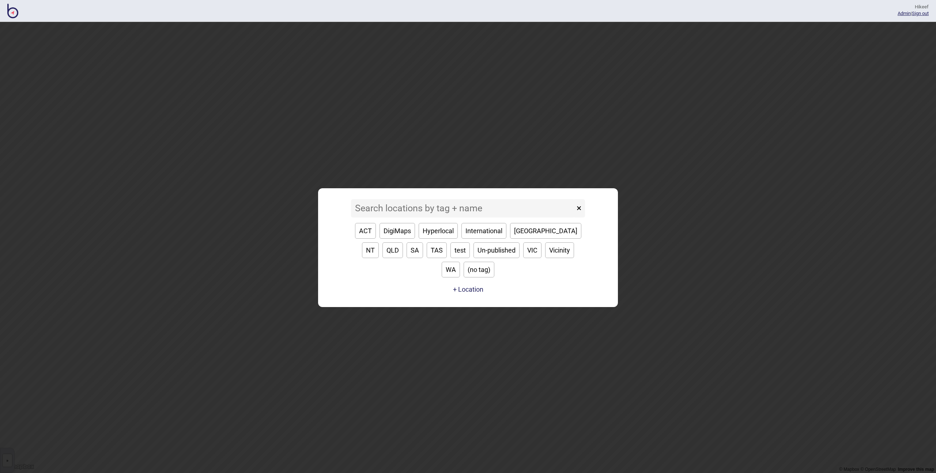
click at [437, 237] on button "Hyperlocal" at bounding box center [438, 231] width 39 height 16
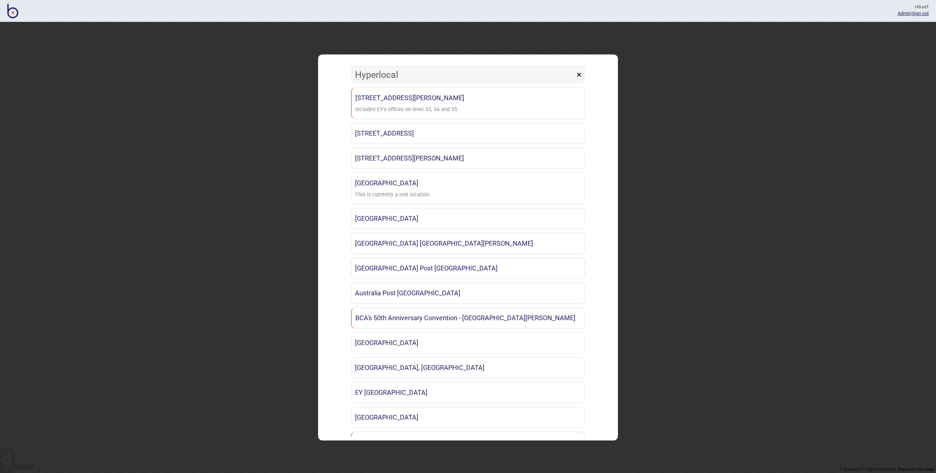
drag, startPoint x: 394, startPoint y: 74, endPoint x: 374, endPoint y: 74, distance: 19.8
click at [375, 74] on input "Hyperlocal" at bounding box center [463, 74] width 224 height 18
drag, startPoint x: 417, startPoint y: 75, endPoint x: 311, endPoint y: 74, distance: 106.1
click at [312, 74] on div "Hyperlocal × 200 George Street Sydney Includes EY's offices on level 33, 34 and…" at bounding box center [468, 247] width 936 height 451
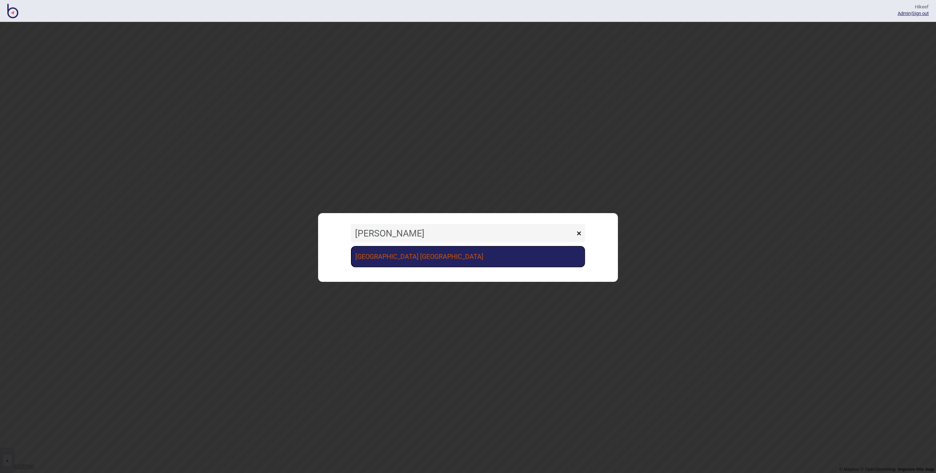
type input "vince"
click at [392, 257] on link "St Vincent's Public Hospital Sydney" at bounding box center [468, 256] width 234 height 21
